Goal: Information Seeking & Learning: Check status

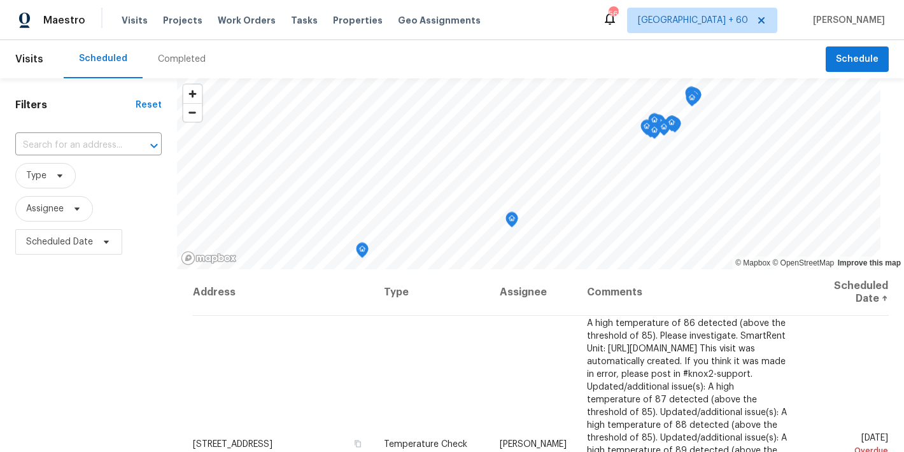
click at [183, 67] on div "Completed" at bounding box center [182, 59] width 78 height 38
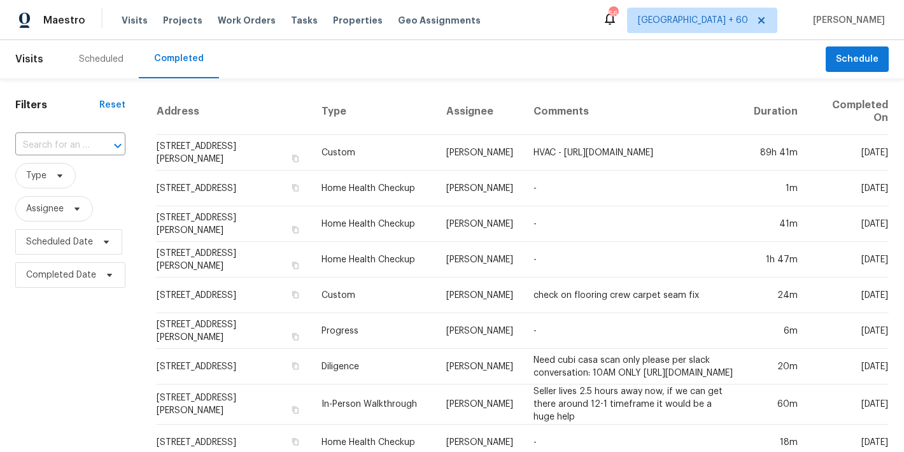
click at [85, 143] on input "text" at bounding box center [52, 146] width 74 height 20
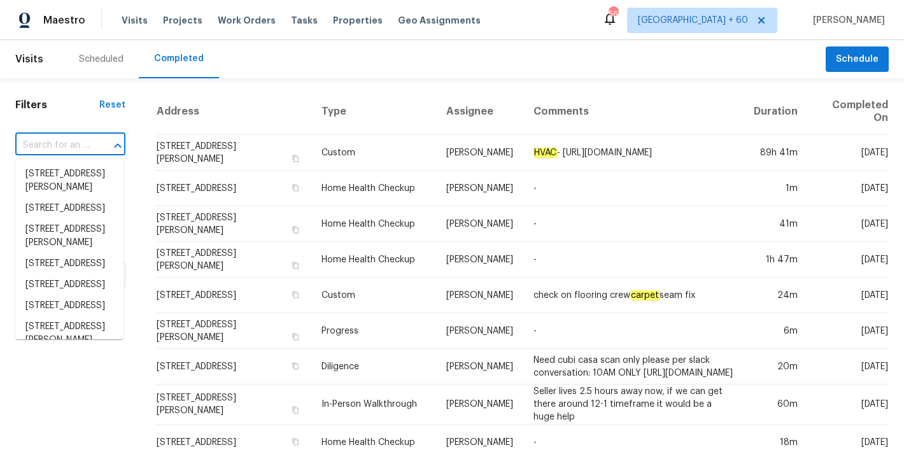
paste input "[STREET_ADDRESS]"
type input "[STREET_ADDRESS]"
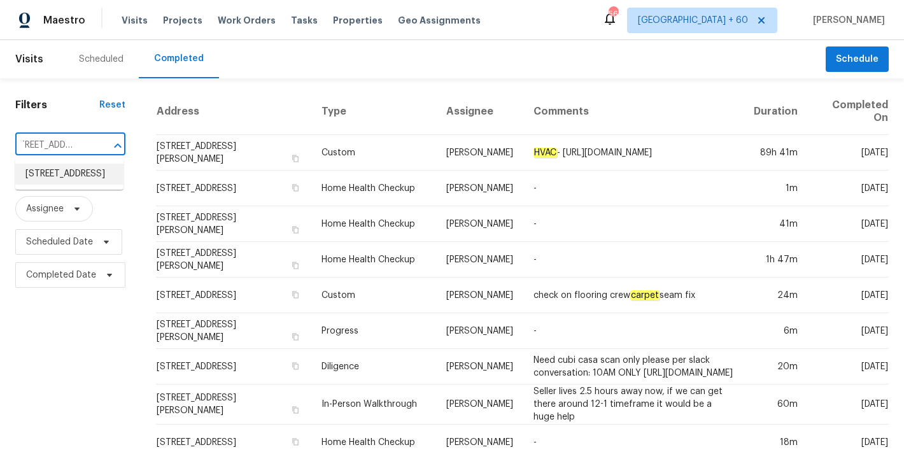
click at [76, 181] on li "[STREET_ADDRESS]" at bounding box center [69, 174] width 108 height 21
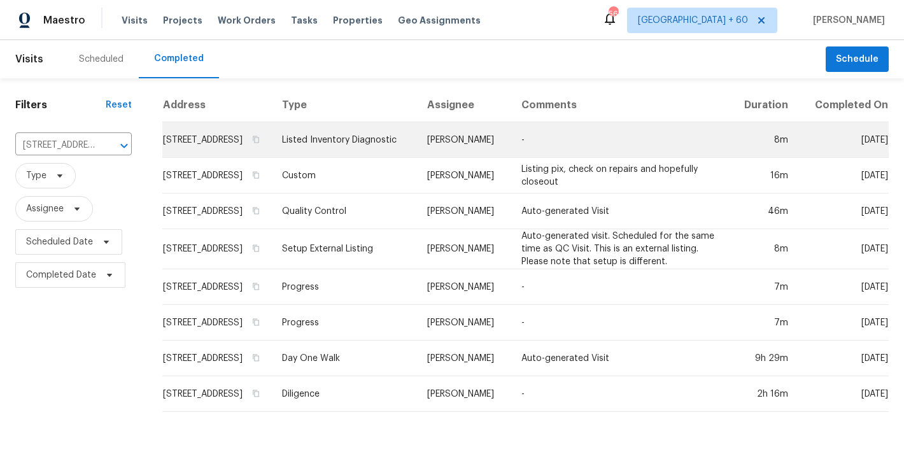
click at [223, 145] on td "[STREET_ADDRESS]" at bounding box center [217, 140] width 110 height 36
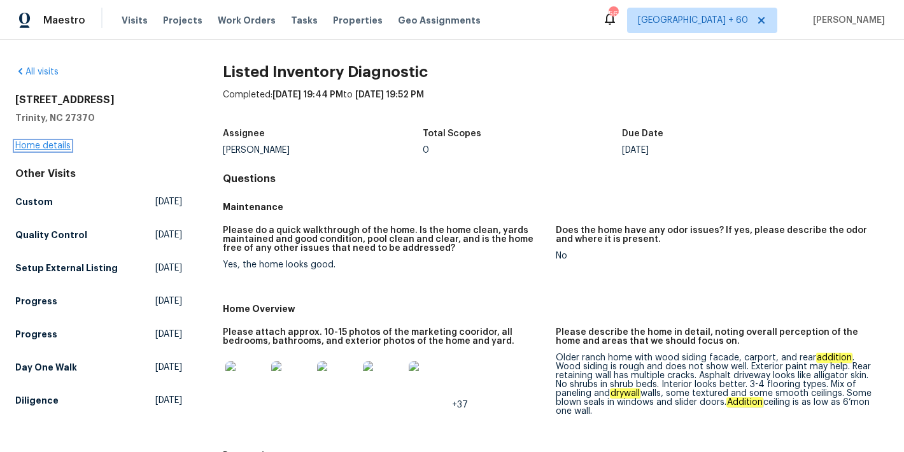
click at [24, 144] on link "Home details" at bounding box center [42, 145] width 55 height 9
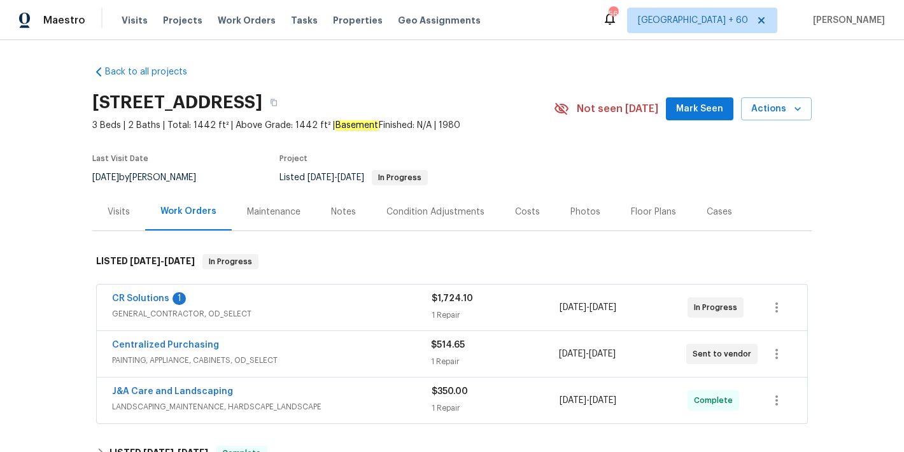
click at [695, 112] on span "Mark Seen" at bounding box center [699, 109] width 47 height 16
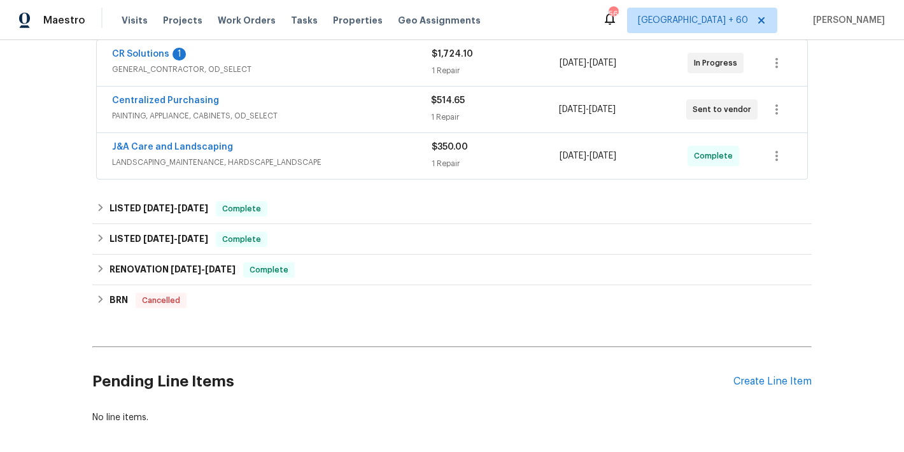
scroll to position [244, 0]
click at [408, 156] on div "J&A Care and Landscaping" at bounding box center [272, 148] width 320 height 15
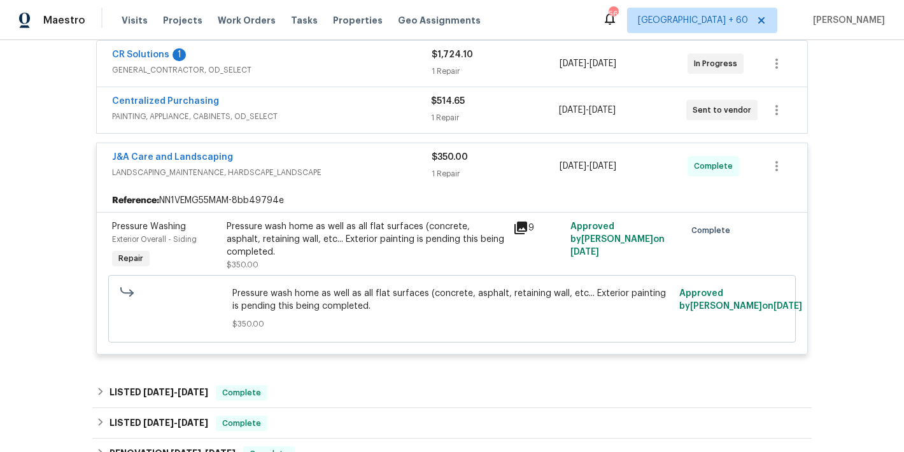
click at [847, 155] on div "Back to all projects [STREET_ADDRESS] 3 Beds | 2 Baths | Total: 1442 ft² | Abov…" at bounding box center [452, 246] width 904 height 412
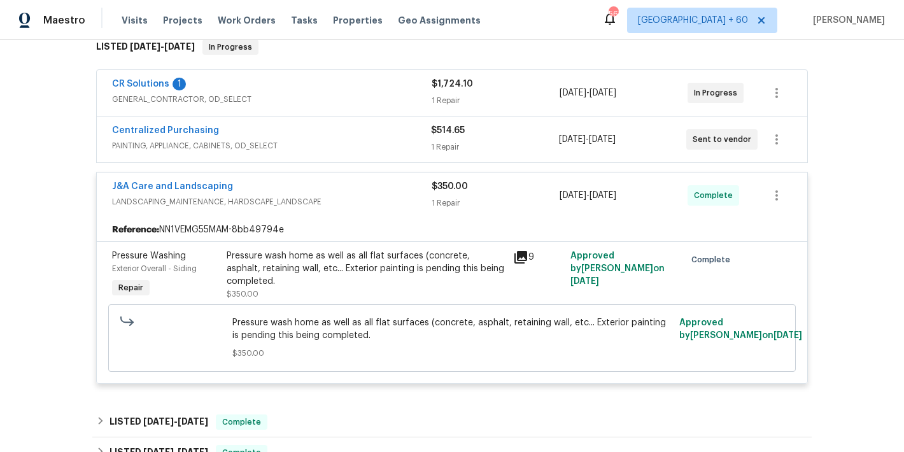
scroll to position [212, 0]
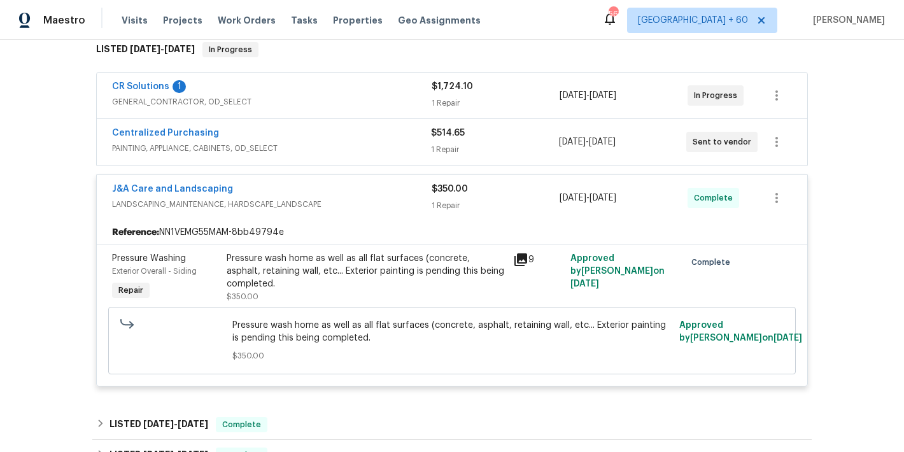
click at [854, 93] on div "Back to all projects [STREET_ADDRESS] 3 Beds | 2 Baths | Total: 1442 ft² | Abov…" at bounding box center [452, 246] width 904 height 412
click at [378, 136] on div "Centralized Purchasing" at bounding box center [271, 134] width 319 height 15
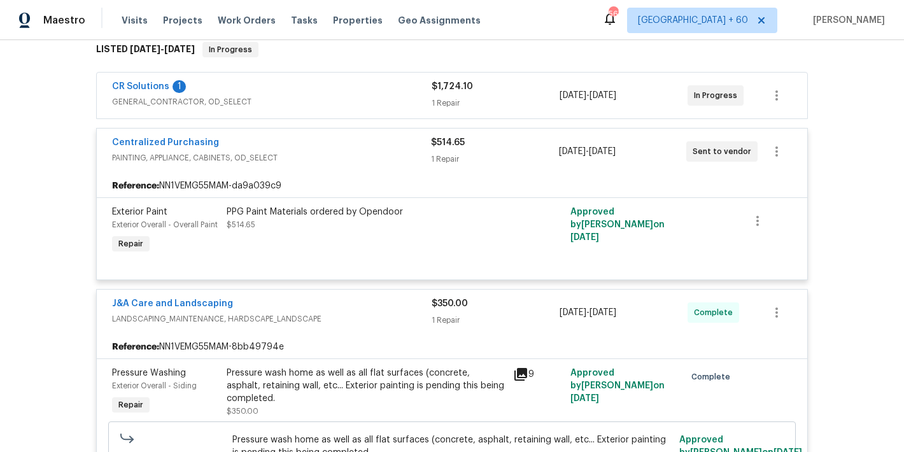
click at [375, 96] on span "GENERAL_CONTRACTOR, OD_SELECT" at bounding box center [272, 102] width 320 height 13
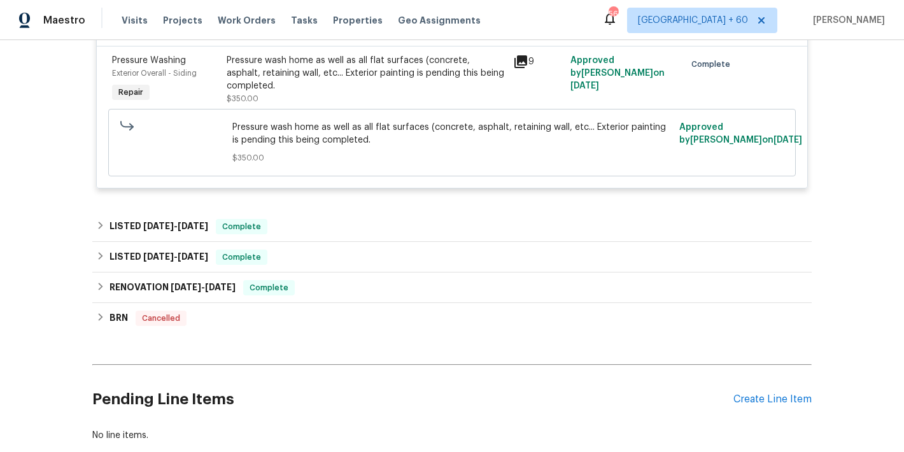
scroll to position [815, 0]
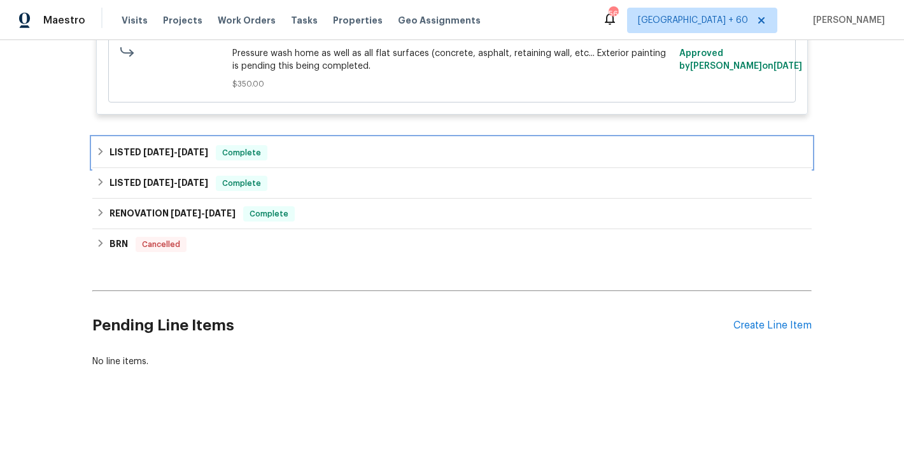
click at [341, 148] on div "LISTED [DATE] - [DATE] Complete" at bounding box center [451, 153] width 719 height 31
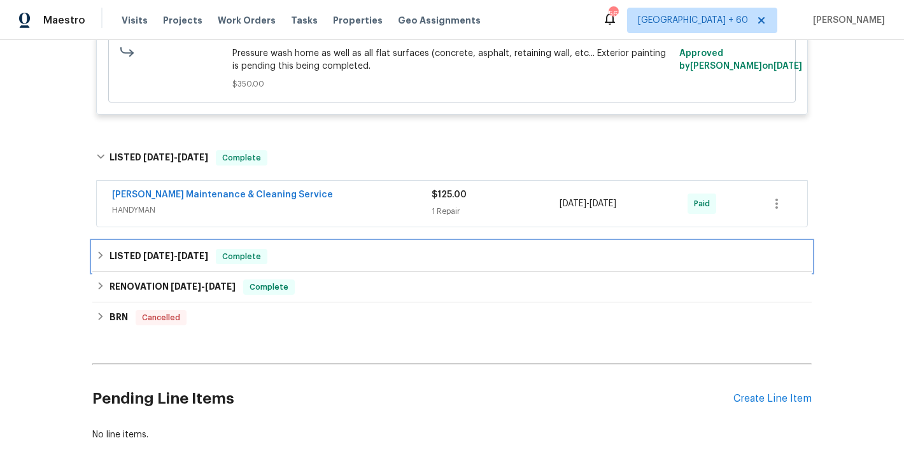
click at [340, 249] on div "LISTED [DATE] - [DATE] Complete" at bounding box center [452, 256] width 712 height 15
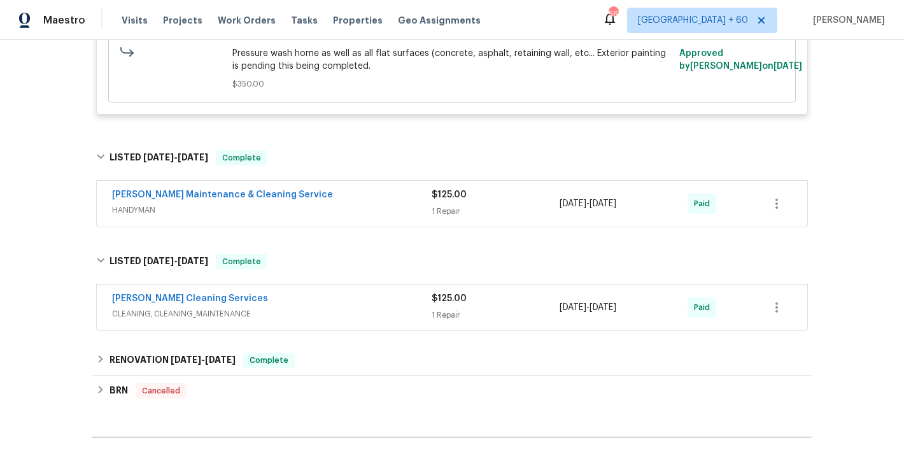
click at [388, 188] on div "[PERSON_NAME] Maintenance & Cleaning Service" at bounding box center [272, 195] width 320 height 15
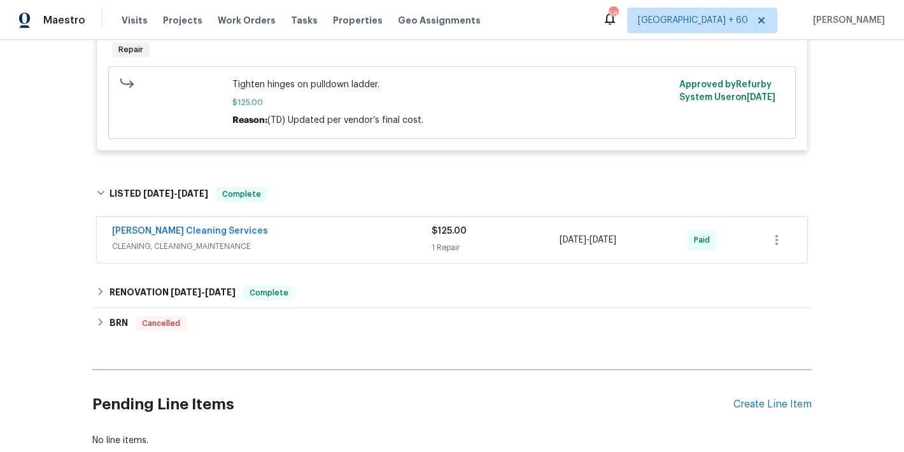
scroll to position [982, 0]
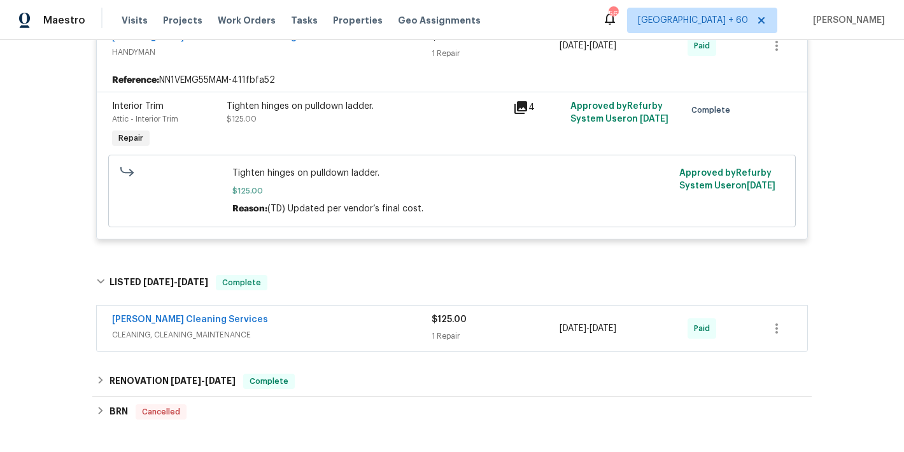
click at [399, 315] on div "[PERSON_NAME] Cleaning Services" at bounding box center [272, 320] width 320 height 15
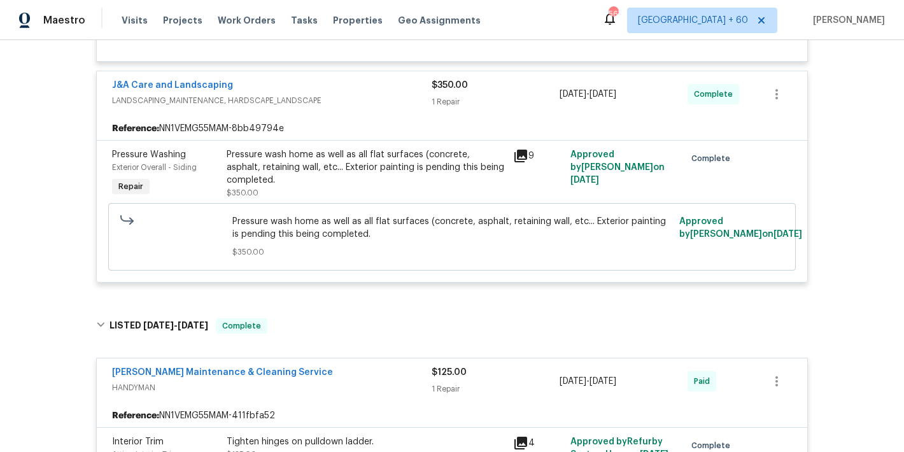
scroll to position [523, 0]
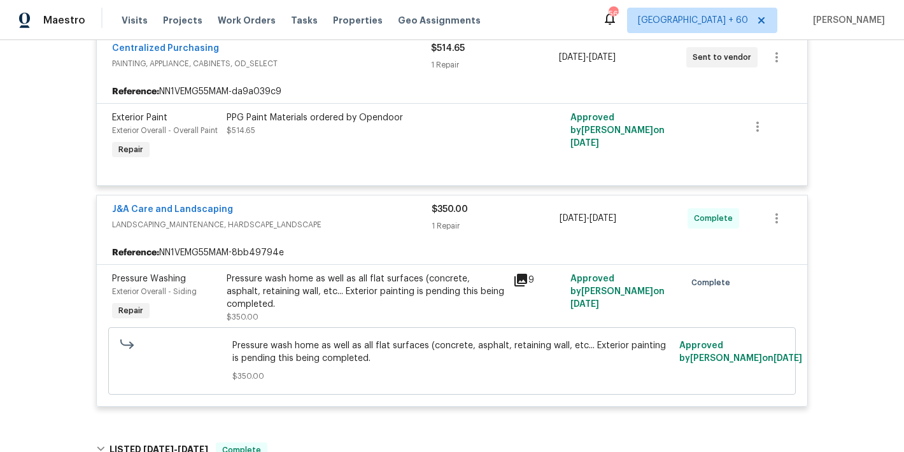
click at [863, 194] on div "Back to all projects [STREET_ADDRESS] 3 Beds | 2 Baths | Total: 1442 ft² | Abov…" at bounding box center [452, 246] width 904 height 412
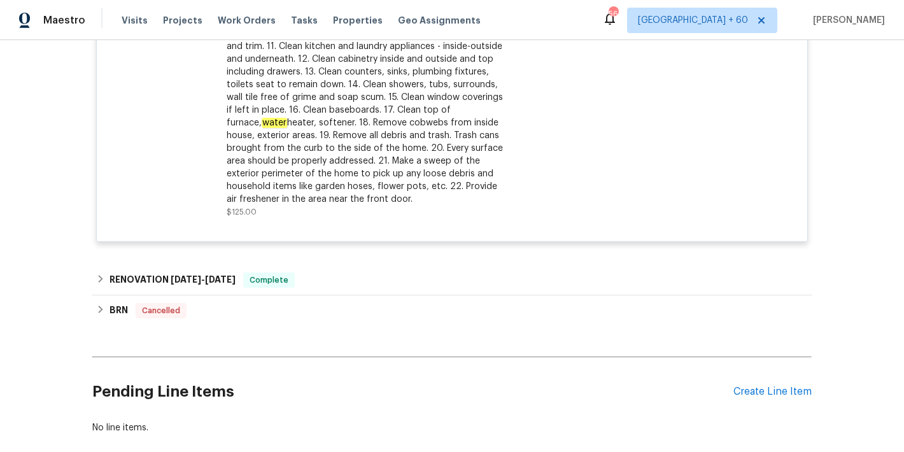
scroll to position [1517, 0]
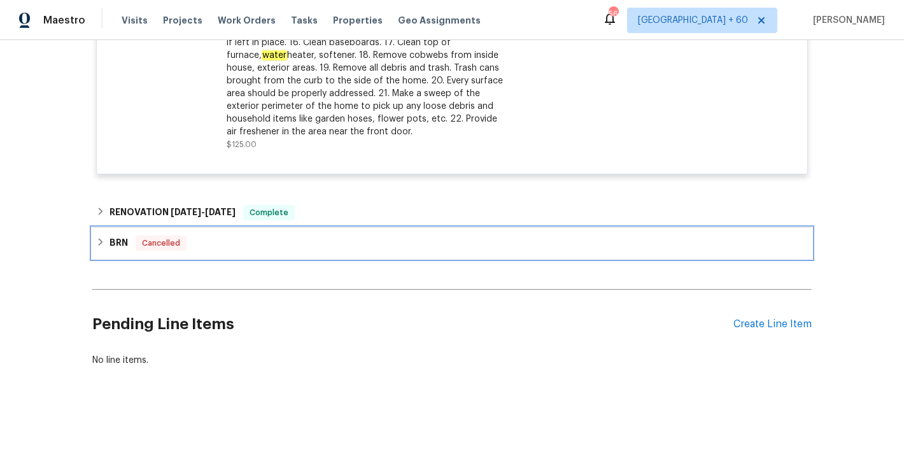
click at [225, 238] on div "BRN Cancelled" at bounding box center [452, 243] width 712 height 15
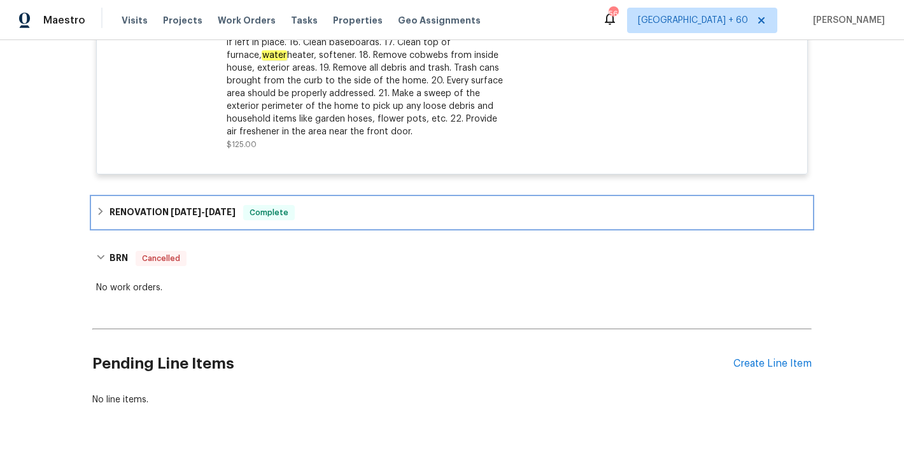
click at [303, 209] on div "RENOVATION [DATE] - [DATE] Complete" at bounding box center [452, 212] width 712 height 15
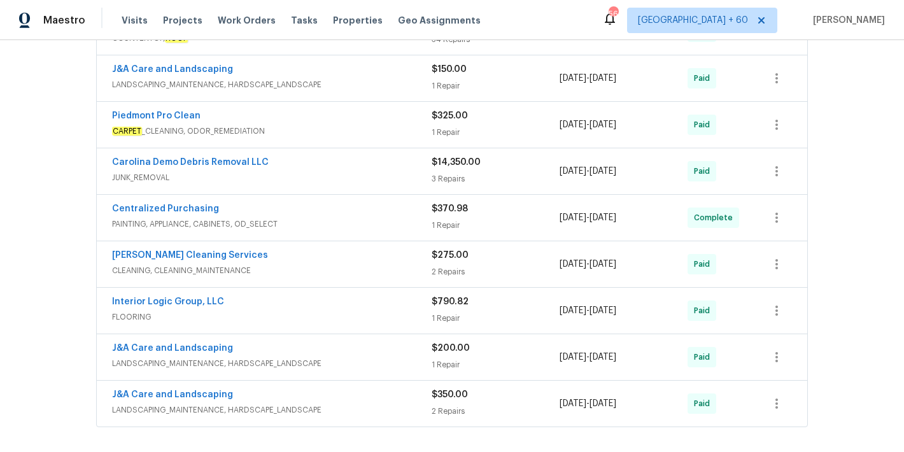
scroll to position [1794, 0]
click at [506, 360] on div "1 Repair" at bounding box center [496, 366] width 128 height 13
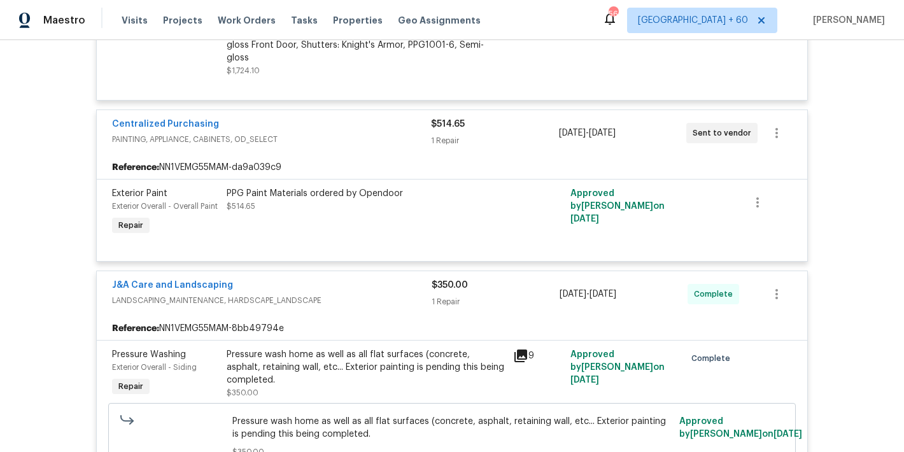
scroll to position [0, 0]
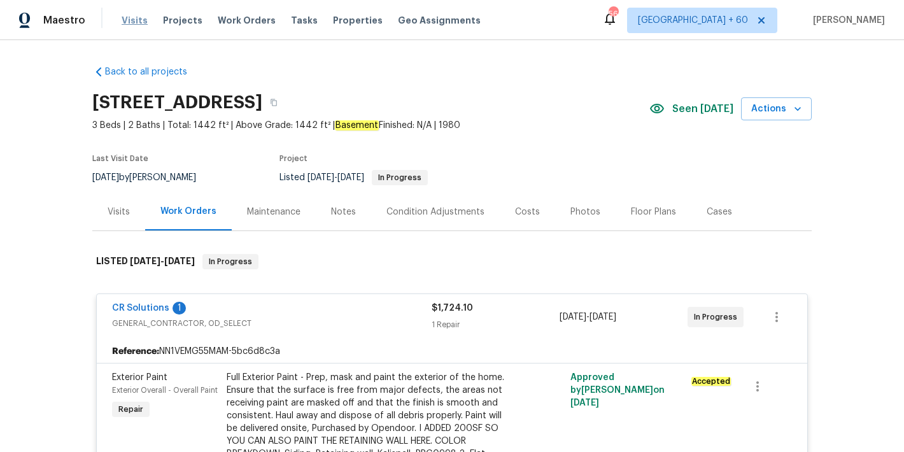
click at [129, 17] on span "Visits" at bounding box center [135, 20] width 26 height 13
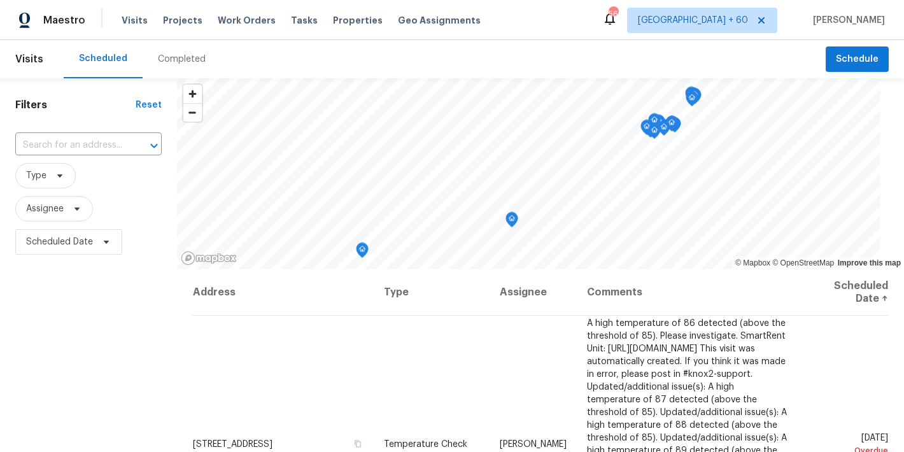
click at [165, 59] on div "Completed" at bounding box center [182, 59] width 48 height 13
